Goal: Task Accomplishment & Management: Manage account settings

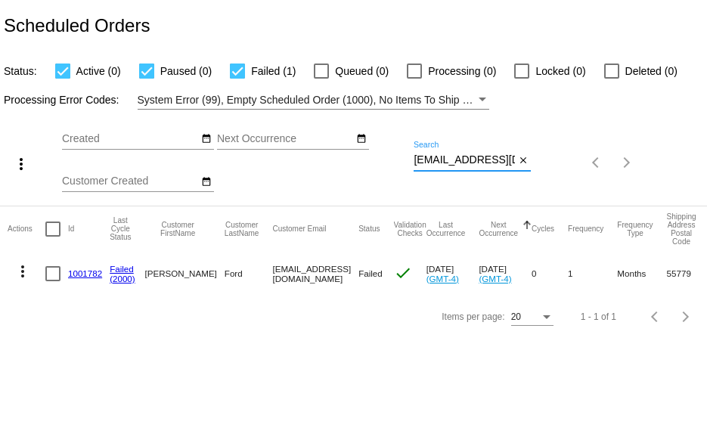
drag, startPoint x: 513, startPoint y: 160, endPoint x: 255, endPoint y: 163, distance: 257.9
click at [251, 161] on div "more_vert Aug Jan Feb Mar [DATE]" at bounding box center [353, 158] width 707 height 96
paste input "gideon7700"
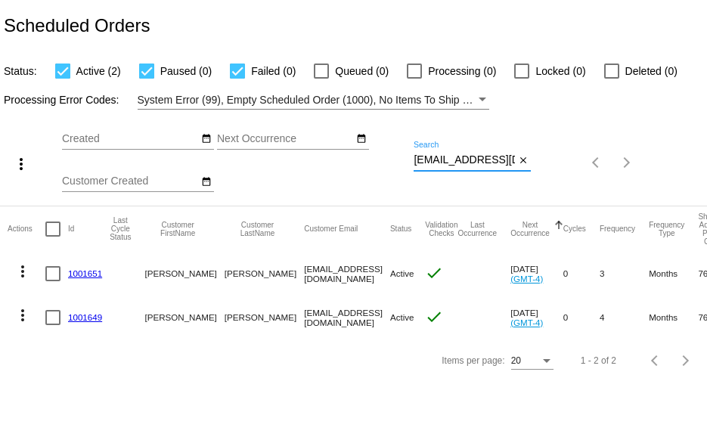
scroll to position [0, 16]
click at [584, 156] on div "more_vert Aug Jan Feb Mar [DATE]" at bounding box center [353, 158] width 707 height 96
paste input "alison-[EMAIL_ADDRESS][DOMAIN_NAME]"
type input "alison-[EMAIL_ADDRESS][DOMAIN_NAME]"
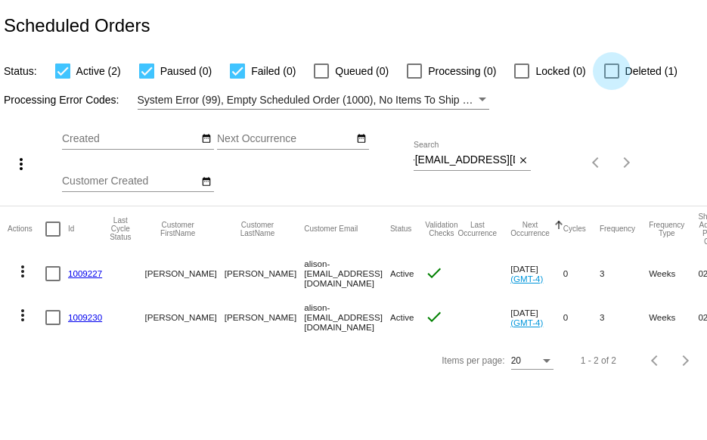
click at [616, 70] on div at bounding box center [611, 71] width 15 height 15
click at [612, 79] on input "Deleted (1)" at bounding box center [611, 79] width 1 height 1
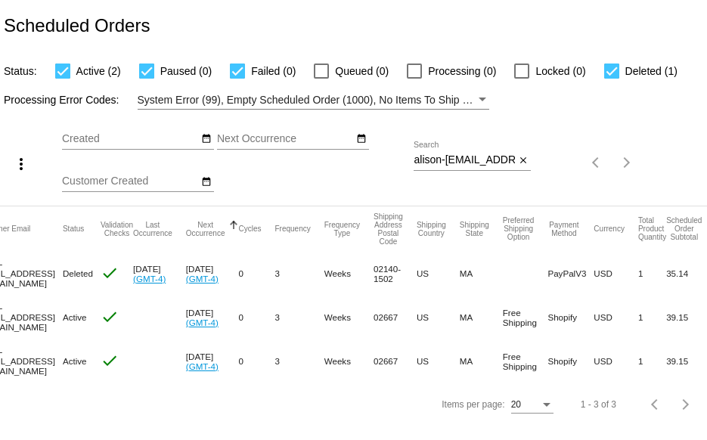
scroll to position [0, 0]
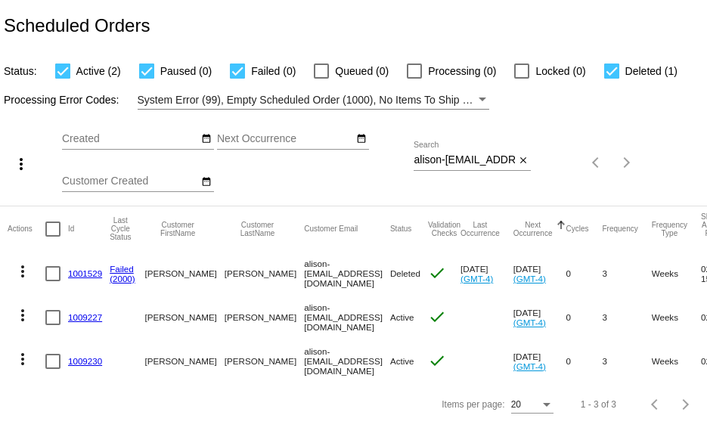
click at [611, 72] on div at bounding box center [611, 71] width 15 height 15
click at [611, 79] on input "Deleted (1)" at bounding box center [611, 79] width 1 height 1
checkbox input "false"
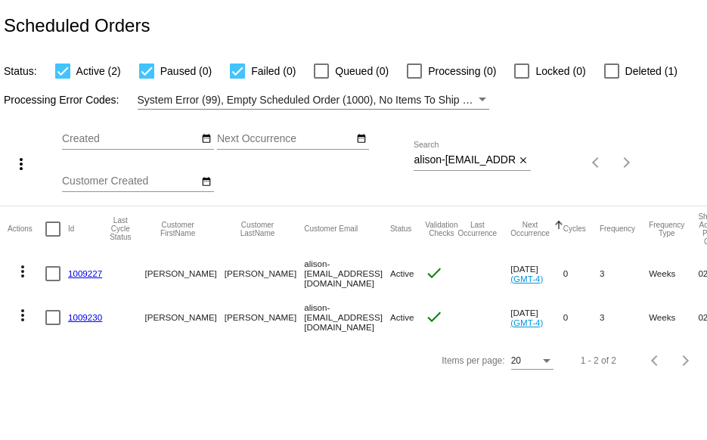
click at [89, 268] on link "1009227" at bounding box center [85, 273] width 34 height 10
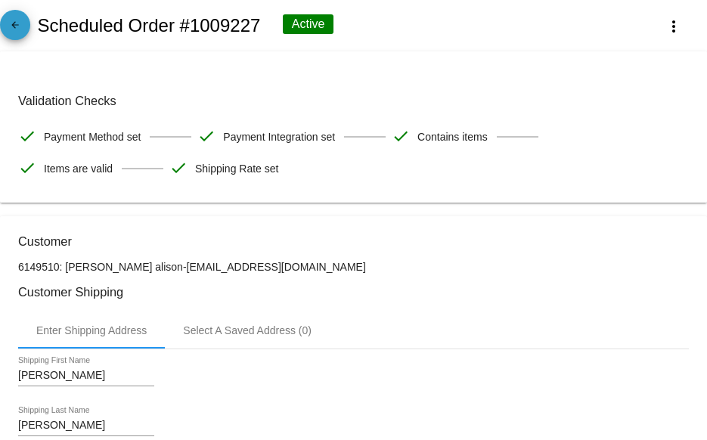
click at [20, 30] on mat-icon "arrow_back" at bounding box center [15, 29] width 18 height 18
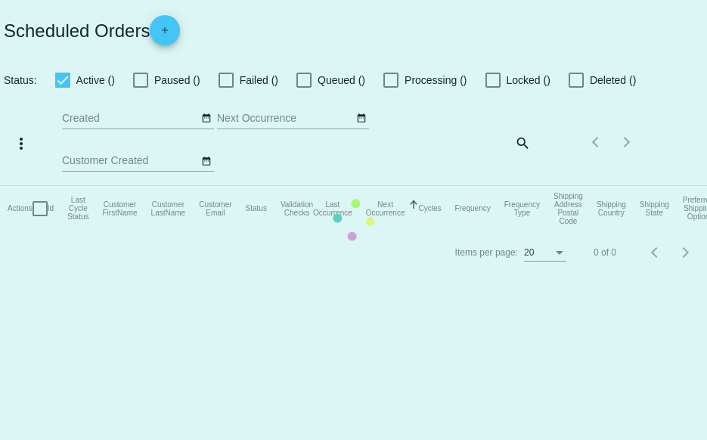
checkbox input "true"
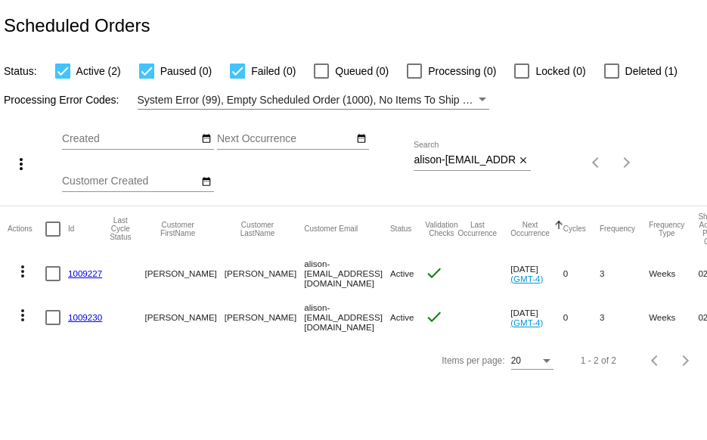
click at [75, 315] on link "1009230" at bounding box center [85, 317] width 34 height 10
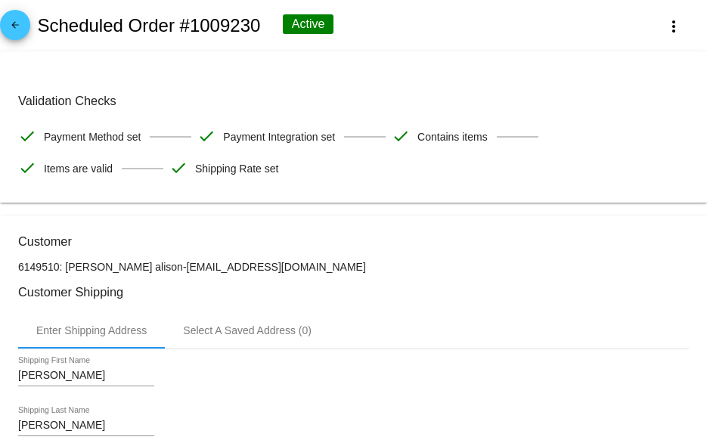
click at [16, 23] on mat-icon "arrow_back" at bounding box center [15, 29] width 18 height 18
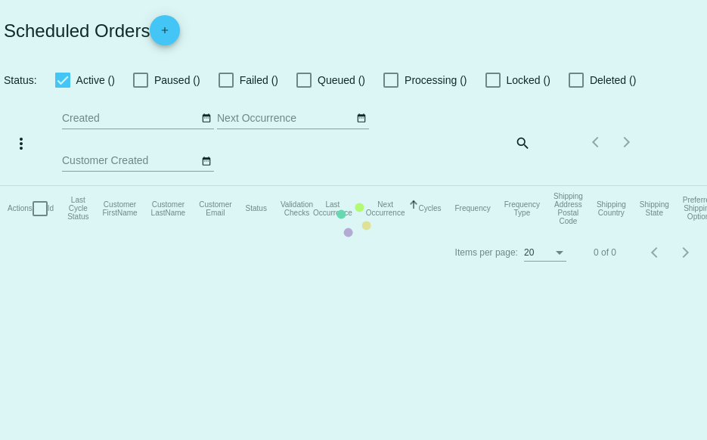
checkbox input "true"
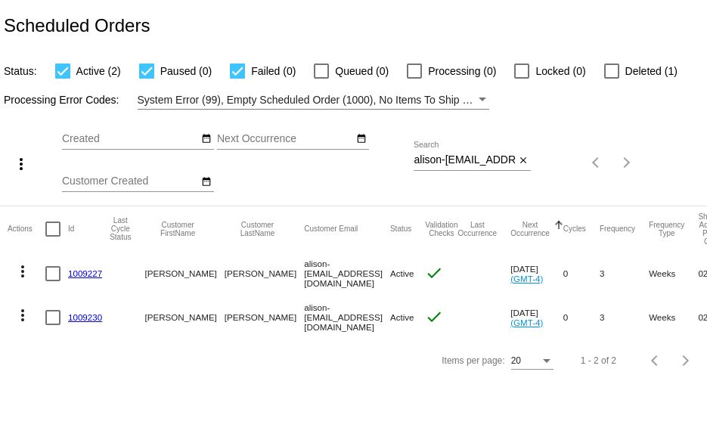
click at [76, 318] on link "1009230" at bounding box center [85, 317] width 34 height 10
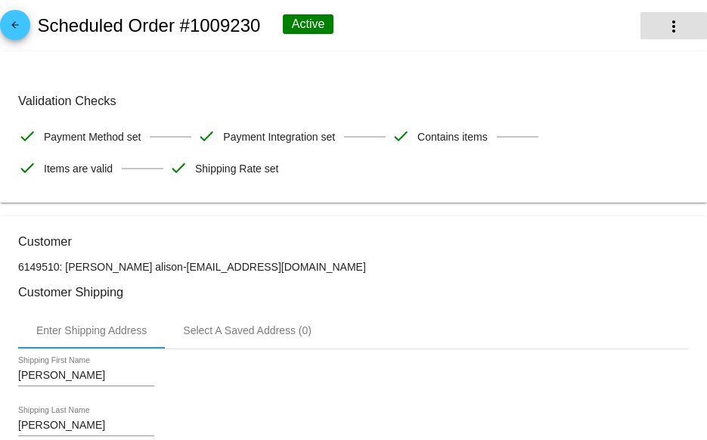
click at [665, 33] on mat-icon "more_vert" at bounding box center [674, 26] width 18 height 18
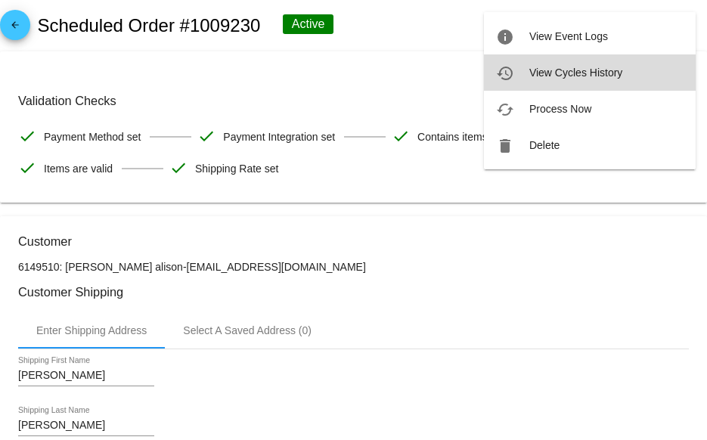
click at [548, 73] on span "View Cycles History" at bounding box center [575, 73] width 93 height 12
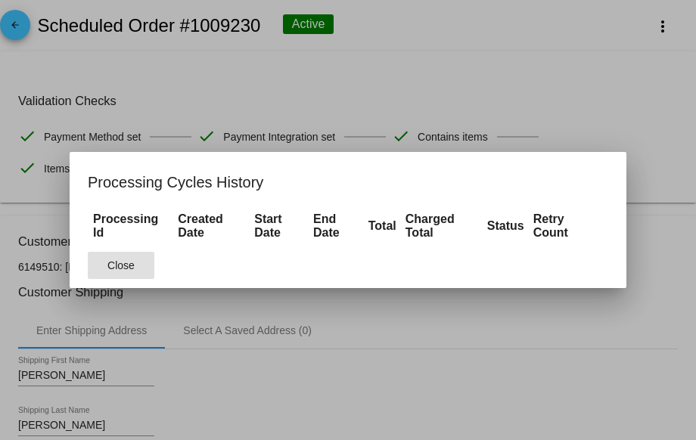
click at [120, 271] on span "Close" at bounding box center [120, 265] width 27 height 12
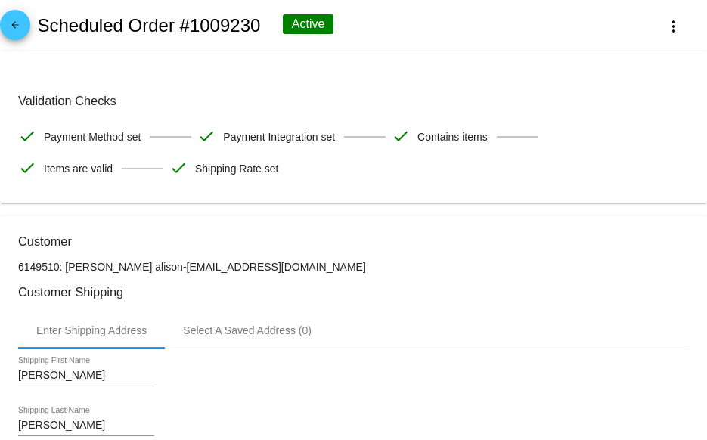
click at [14, 26] on mat-icon "arrow_back" at bounding box center [15, 29] width 18 height 18
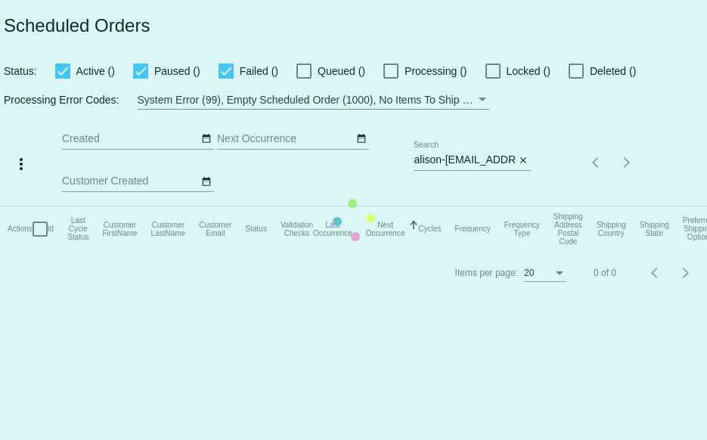
checkbox input "true"
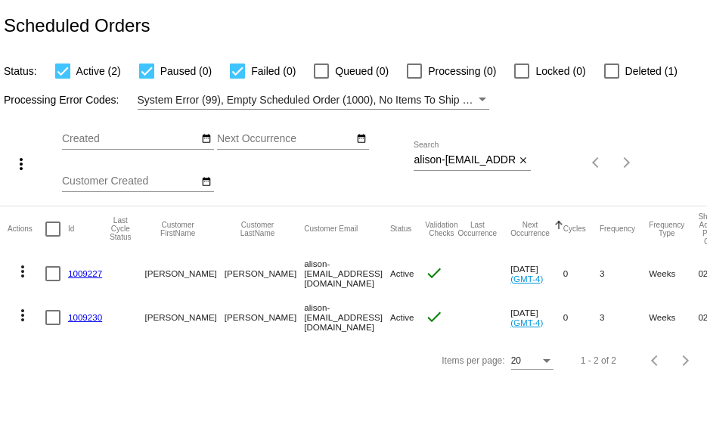
click at [82, 270] on link "1009227" at bounding box center [85, 273] width 34 height 10
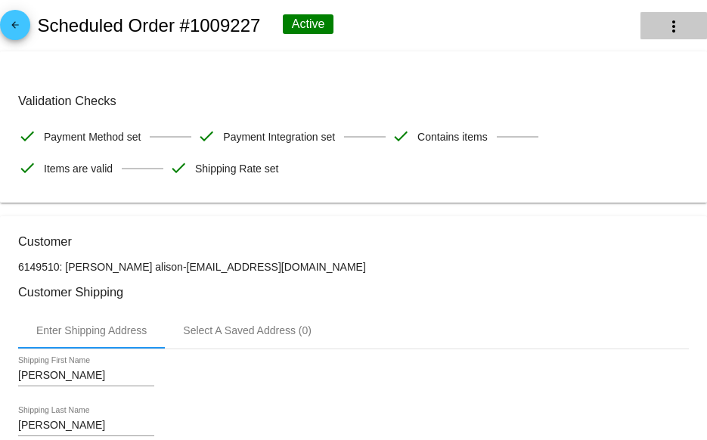
click at [665, 26] on mat-icon "more_vert" at bounding box center [674, 26] width 18 height 18
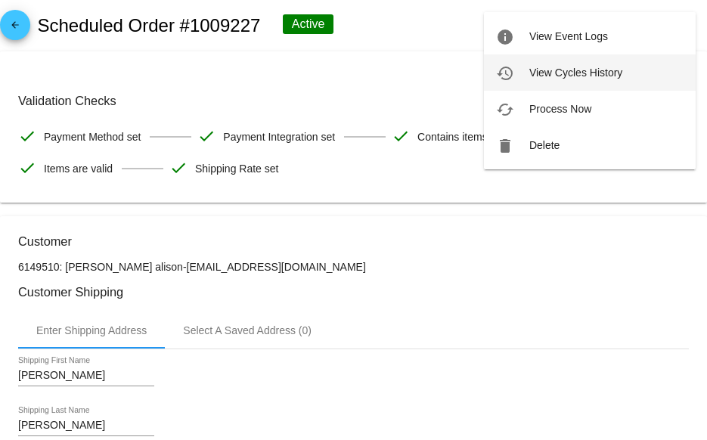
click at [545, 76] on span "View Cycles History" at bounding box center [575, 73] width 93 height 12
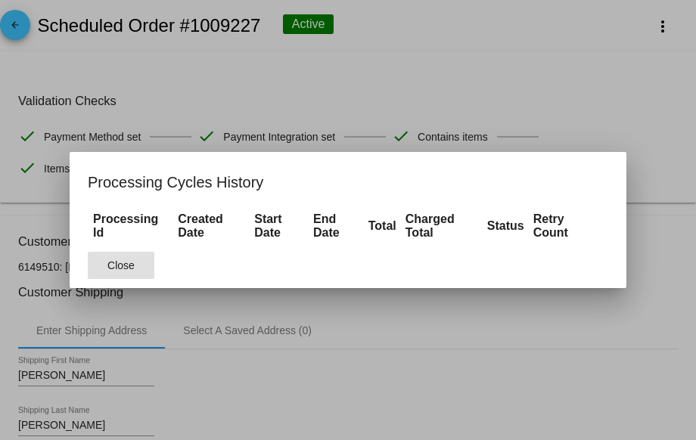
click at [107, 270] on span "Close" at bounding box center [120, 265] width 27 height 12
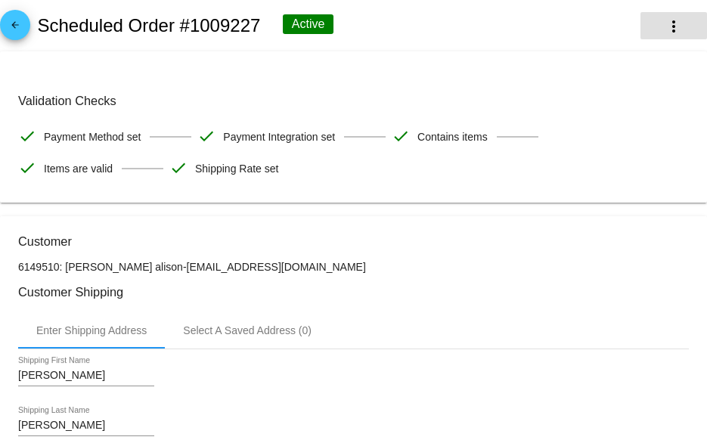
click at [665, 24] on mat-icon "more_vert" at bounding box center [674, 26] width 18 height 18
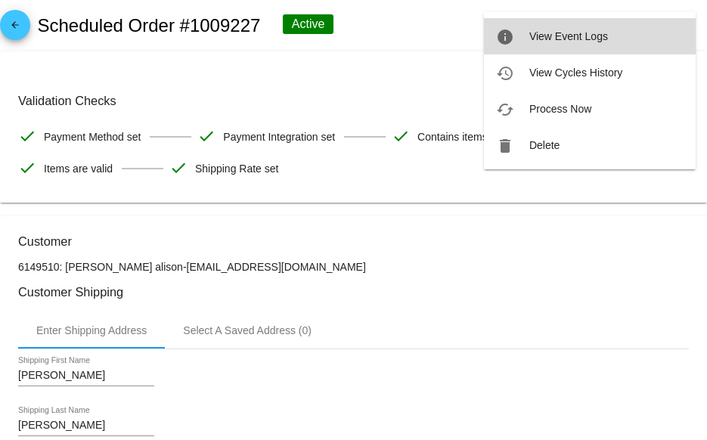
click at [583, 33] on span "View Event Logs" at bounding box center [568, 36] width 79 height 12
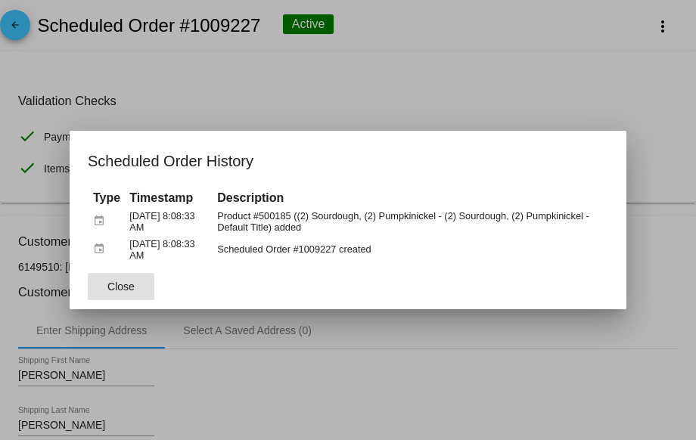
click at [112, 287] on span "Close" at bounding box center [120, 287] width 27 height 12
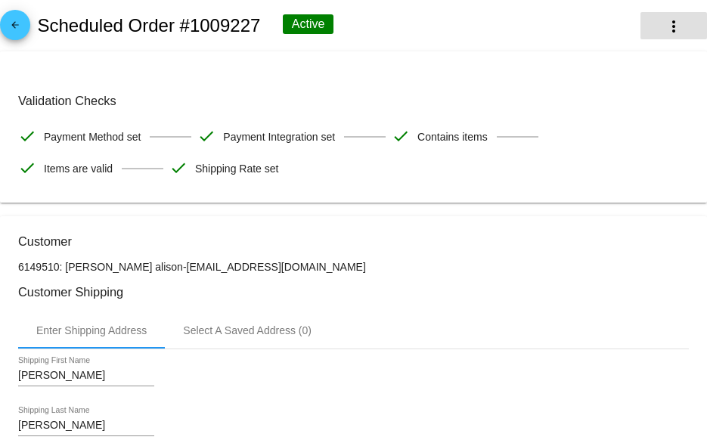
click at [665, 22] on mat-icon "more_vert" at bounding box center [674, 26] width 18 height 18
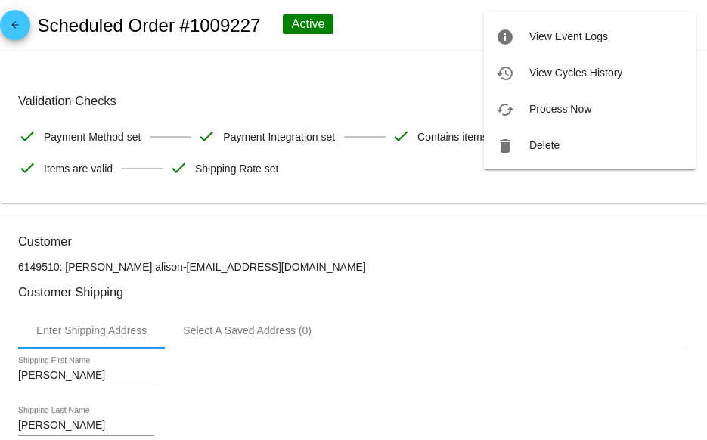
click at [456, 23] on div at bounding box center [353, 220] width 707 height 440
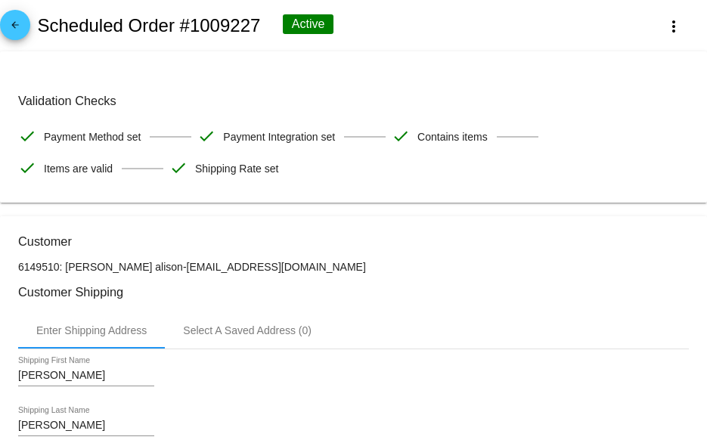
click at [17, 20] on mat-icon "arrow_back" at bounding box center [15, 29] width 18 height 18
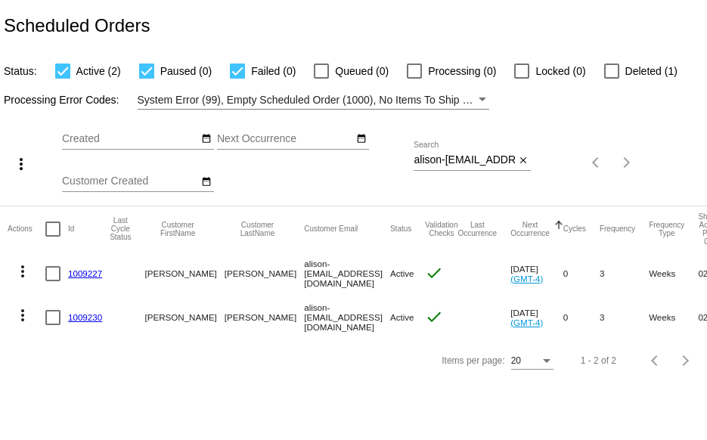
click at [88, 314] on link "1009230" at bounding box center [85, 317] width 34 height 10
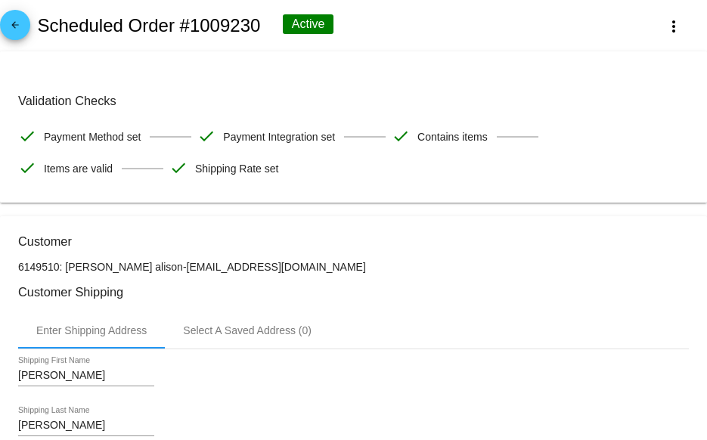
click at [16, 23] on mat-icon "arrow_back" at bounding box center [15, 29] width 18 height 18
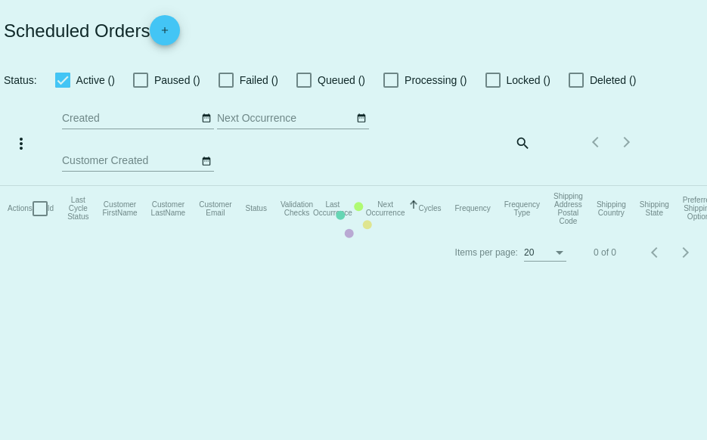
checkbox input "true"
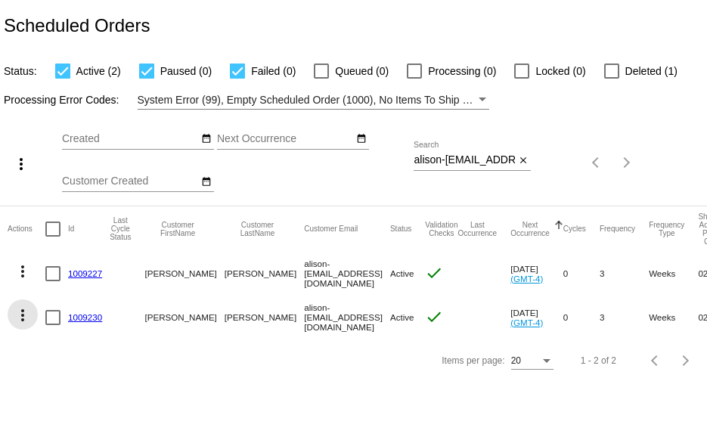
click at [23, 315] on mat-icon "more_vert" at bounding box center [23, 315] width 18 height 18
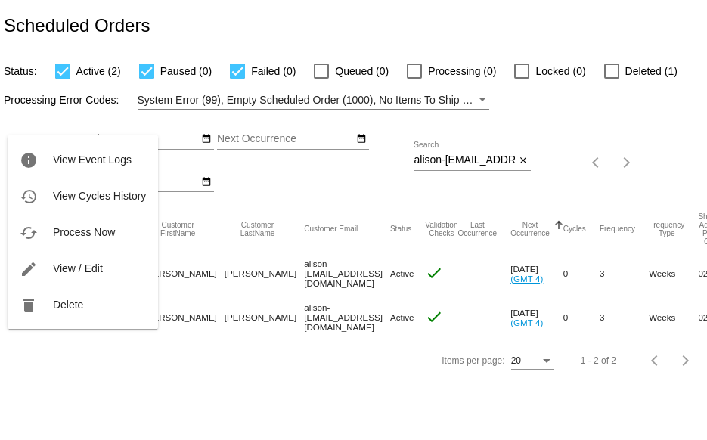
click at [148, 374] on div at bounding box center [353, 220] width 707 height 440
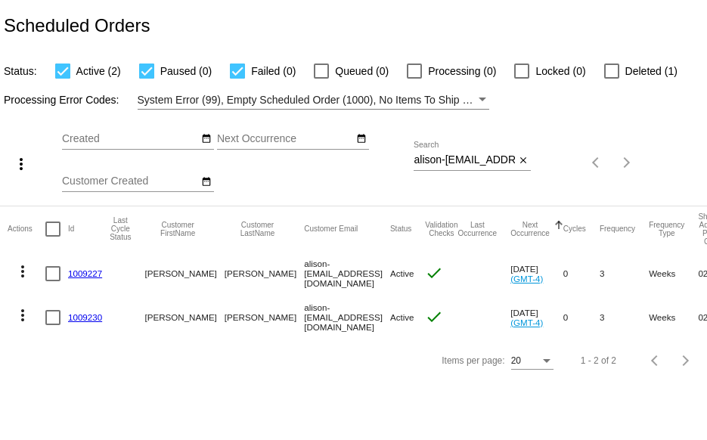
click at [84, 273] on link "1009227" at bounding box center [85, 273] width 34 height 10
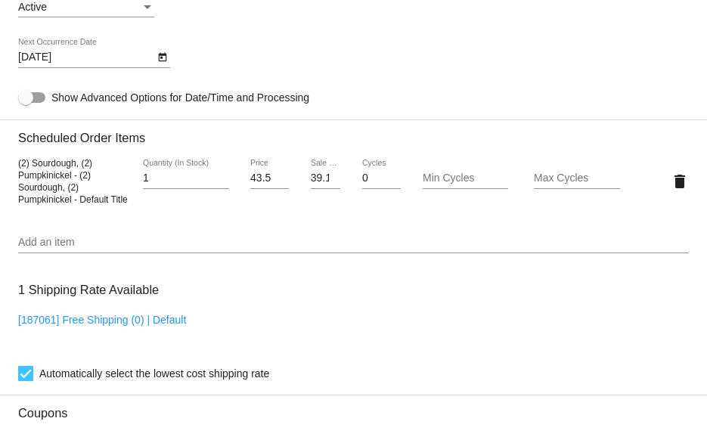
scroll to position [908, 0]
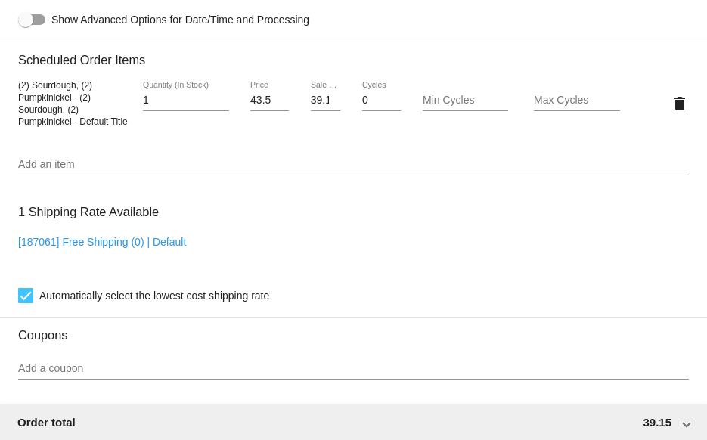
click at [48, 171] on input "Add an item" at bounding box center [353, 165] width 671 height 12
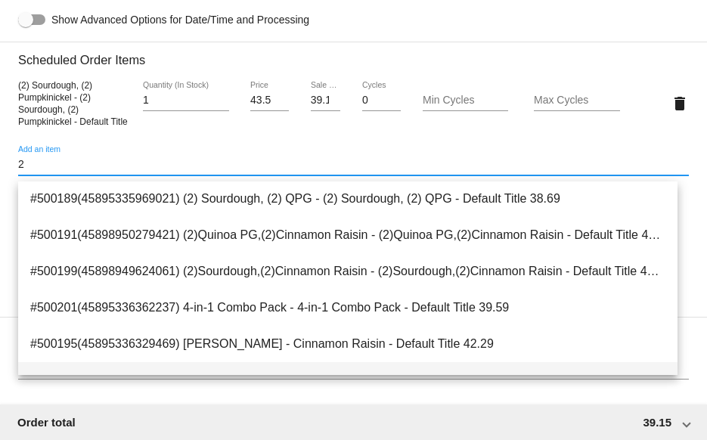
scroll to position [0, 0]
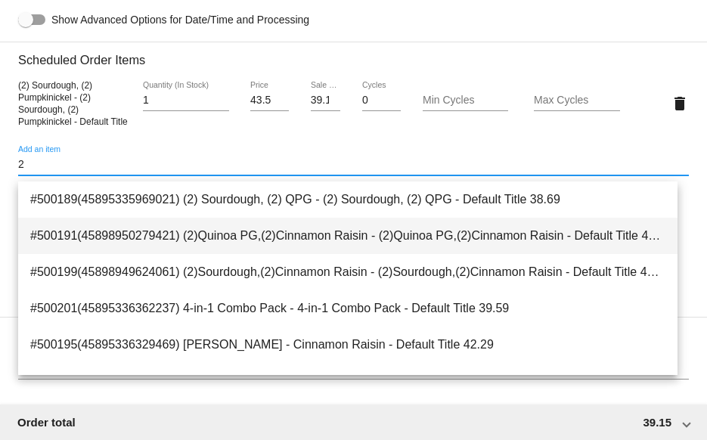
type input "2"
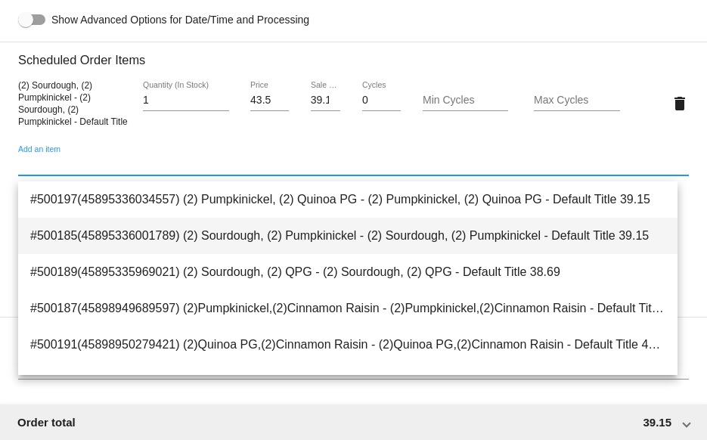
click at [244, 233] on span "#500185(45895336001789) (2) Sourdough, (2) Pumpkinickel - (2) Sourdough, (2) Pu…" at bounding box center [347, 236] width 635 height 36
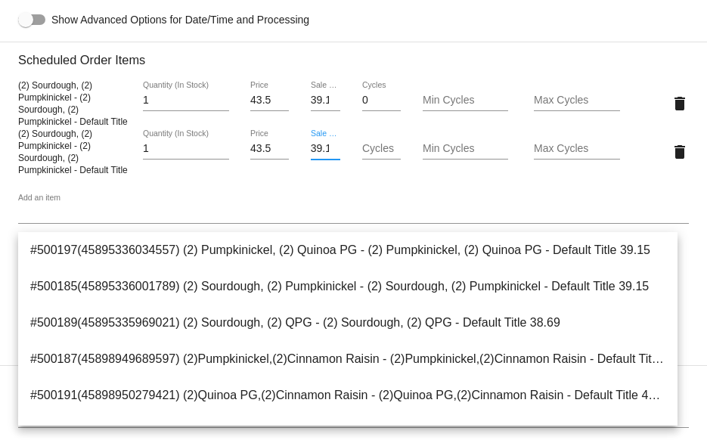
scroll to position [0, 9]
drag, startPoint x: 305, startPoint y: 154, endPoint x: 369, endPoint y: 162, distance: 64.7
click at [369, 162] on div "(2) Sourdough, (2) Pumpkinickel - (2) Sourdough, (2) Pumpkinickel - Default Tit…" at bounding box center [353, 151] width 671 height 48
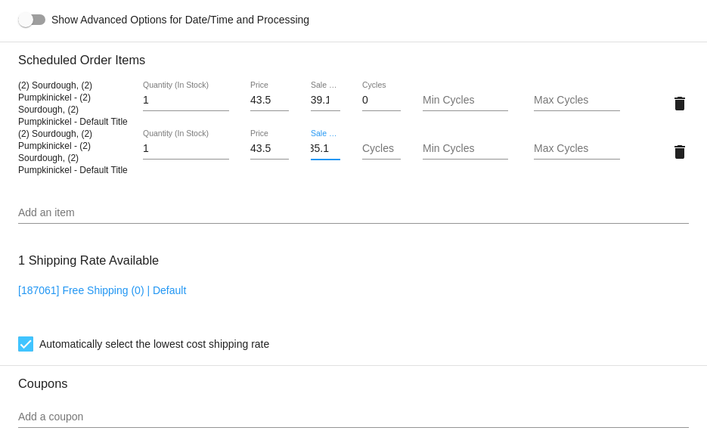
scroll to position [0, 8]
type input "35.14"
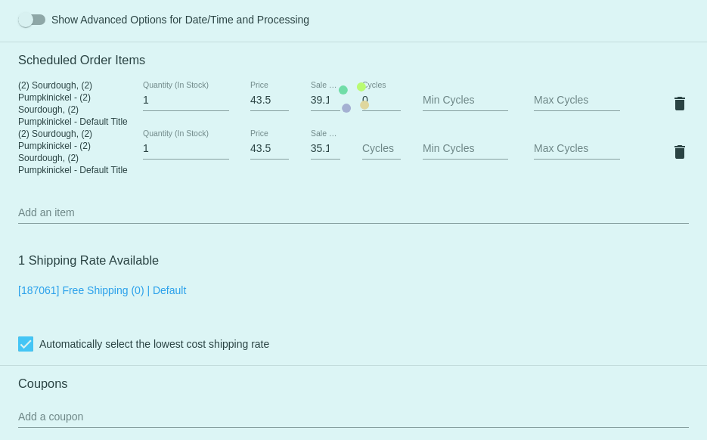
click at [520, 200] on mat-card "Customer 6149510: [PERSON_NAME] alison-[EMAIL_ADDRESS][DOMAIN_NAME] Customer Sh…" at bounding box center [353, 98] width 707 height 1578
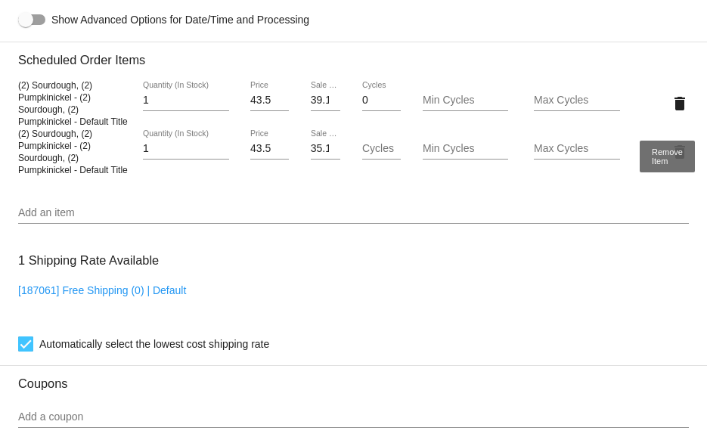
click at [671, 108] on mat-icon "delete" at bounding box center [680, 104] width 18 height 18
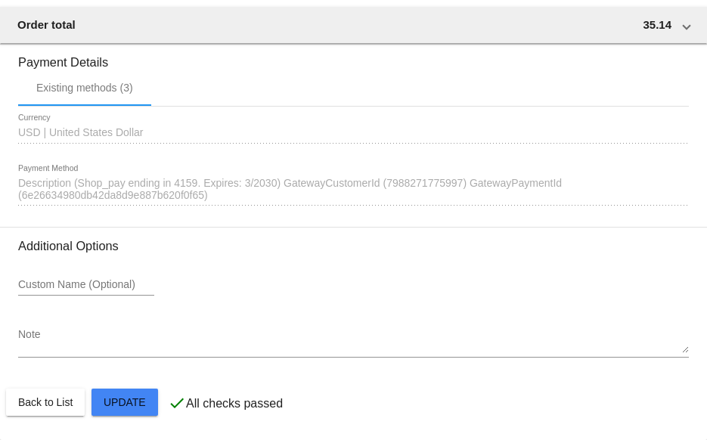
scroll to position [1313, 0]
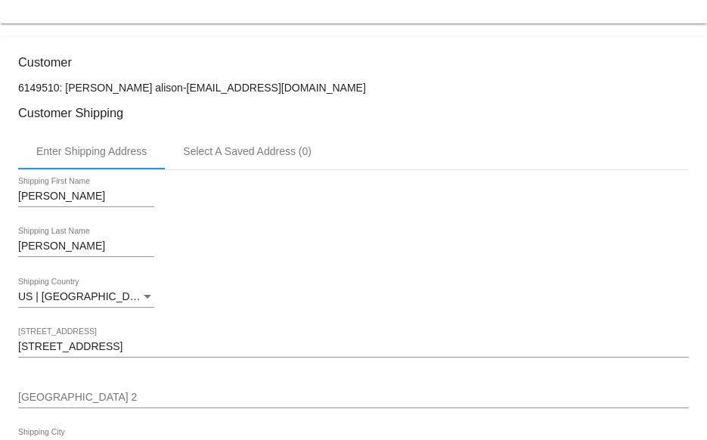
scroll to position [0, 0]
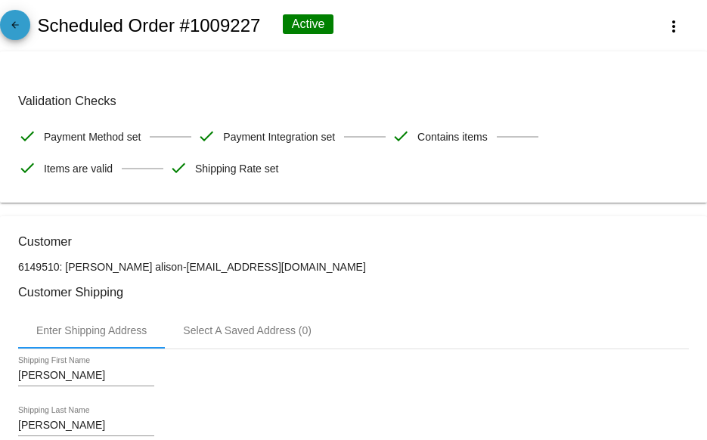
click at [18, 23] on mat-icon "arrow_back" at bounding box center [15, 29] width 18 height 18
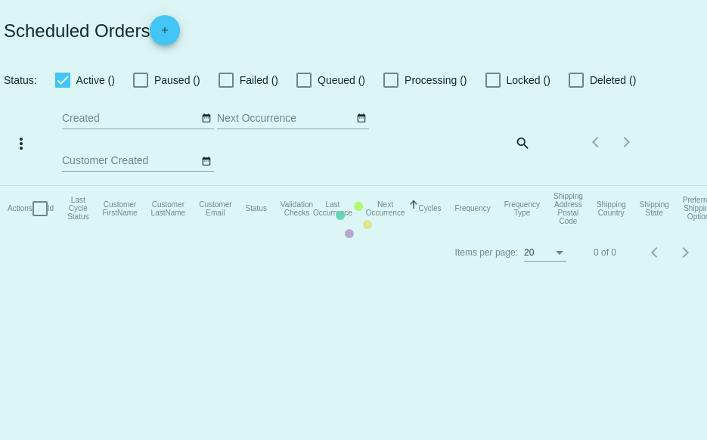
checkbox input "true"
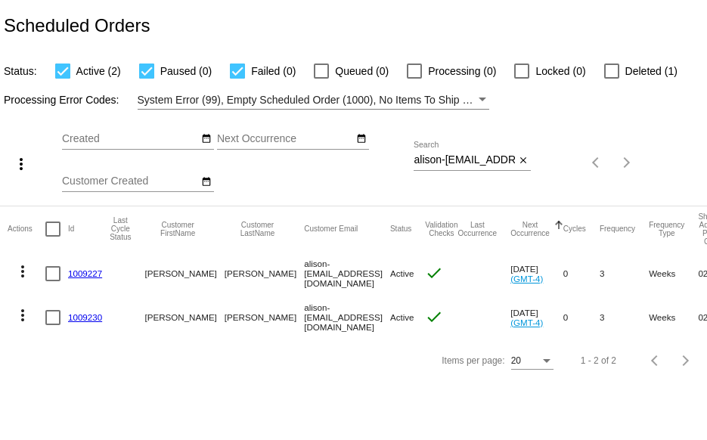
click at [91, 314] on link "1009230" at bounding box center [85, 317] width 34 height 10
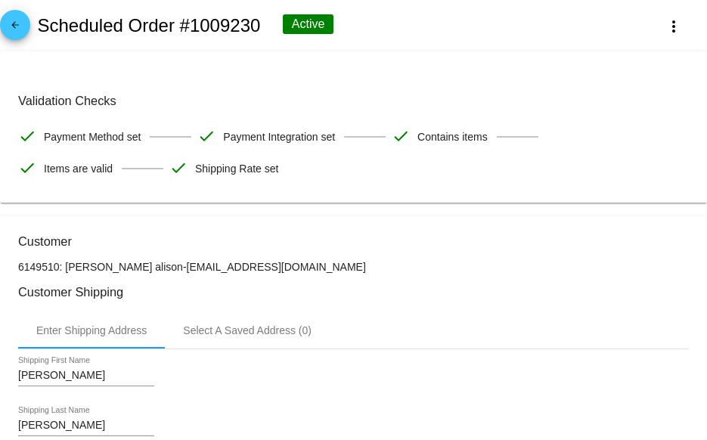
click at [15, 20] on mat-icon "arrow_back" at bounding box center [15, 29] width 18 height 18
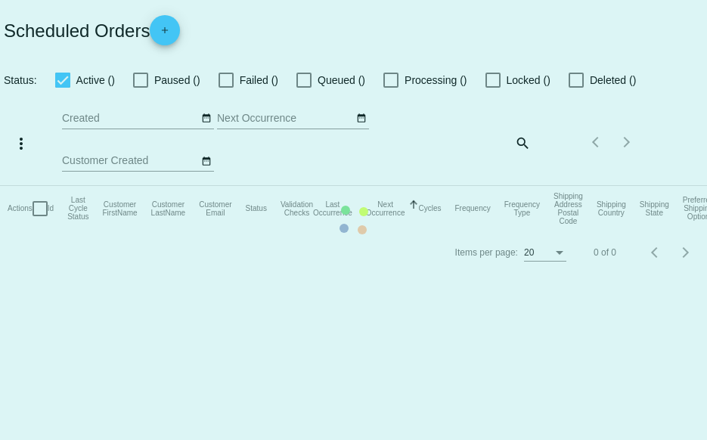
checkbox input "true"
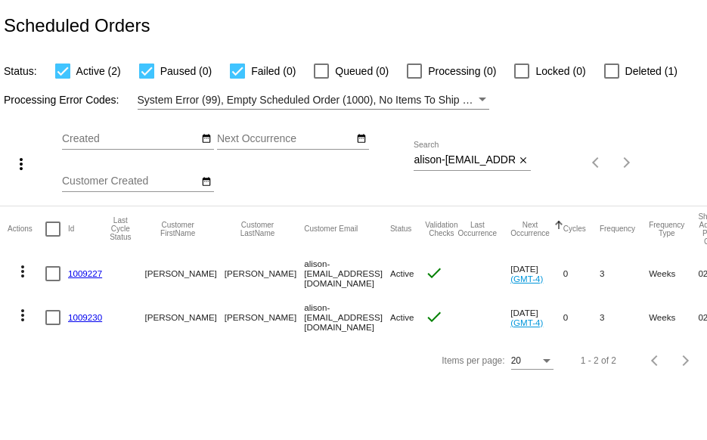
click at [20, 315] on mat-icon "more_vert" at bounding box center [23, 315] width 18 height 18
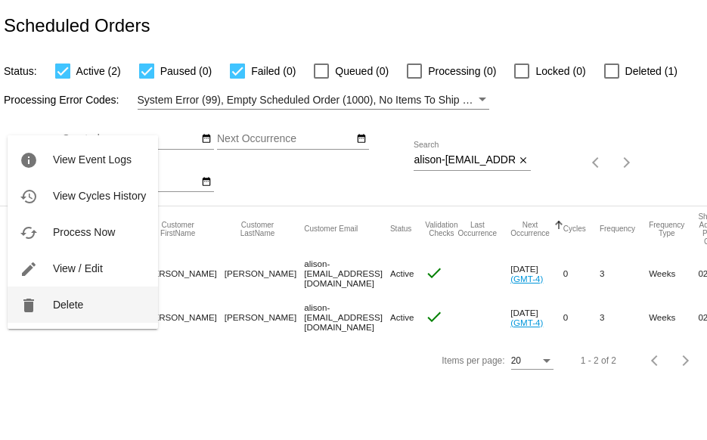
click at [51, 302] on button "delete Delete" at bounding box center [83, 305] width 151 height 36
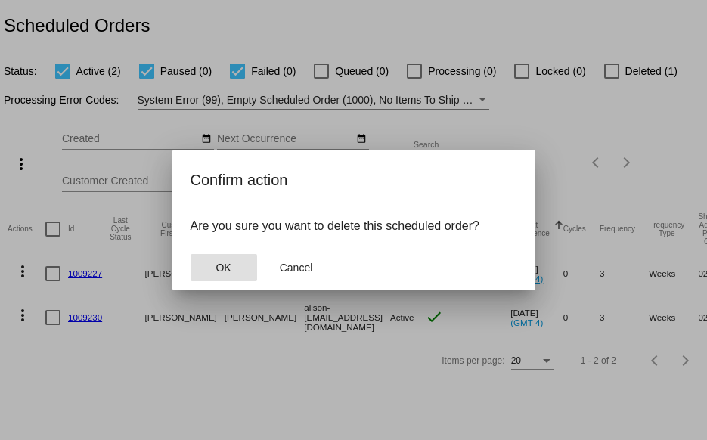
click at [196, 262] on button "OK" at bounding box center [224, 267] width 67 height 27
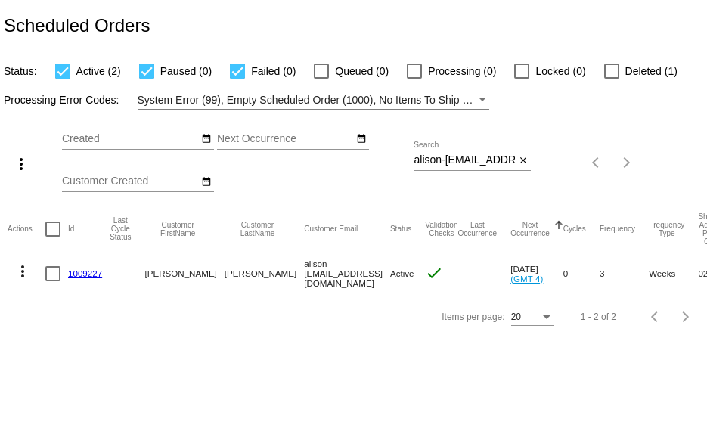
click at [82, 272] on link "1009227" at bounding box center [85, 273] width 34 height 10
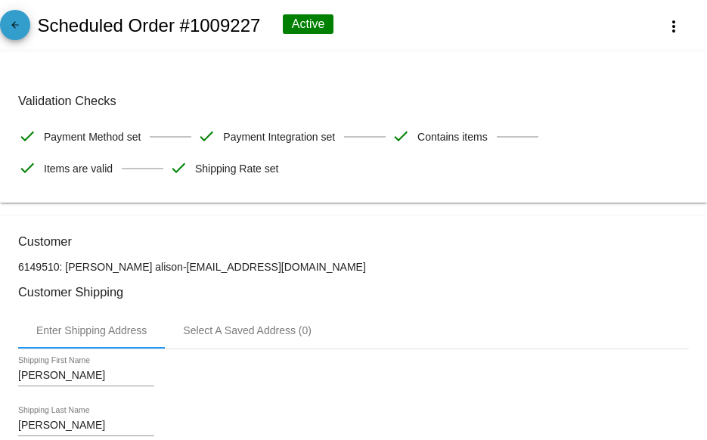
click at [20, 24] on mat-icon "arrow_back" at bounding box center [15, 29] width 18 height 18
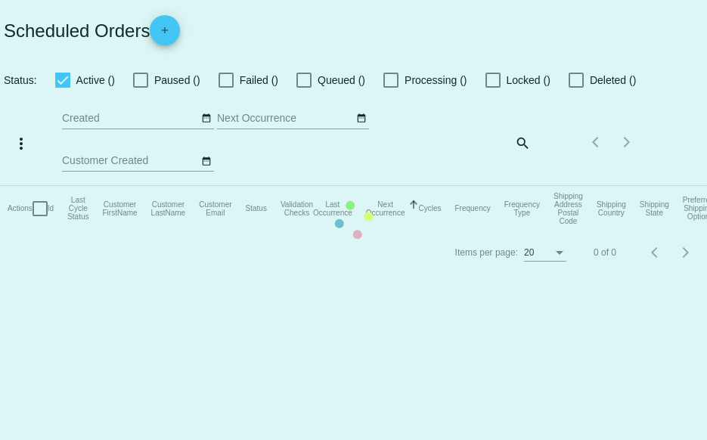
checkbox input "true"
